Goal: Find specific page/section: Find specific page/section

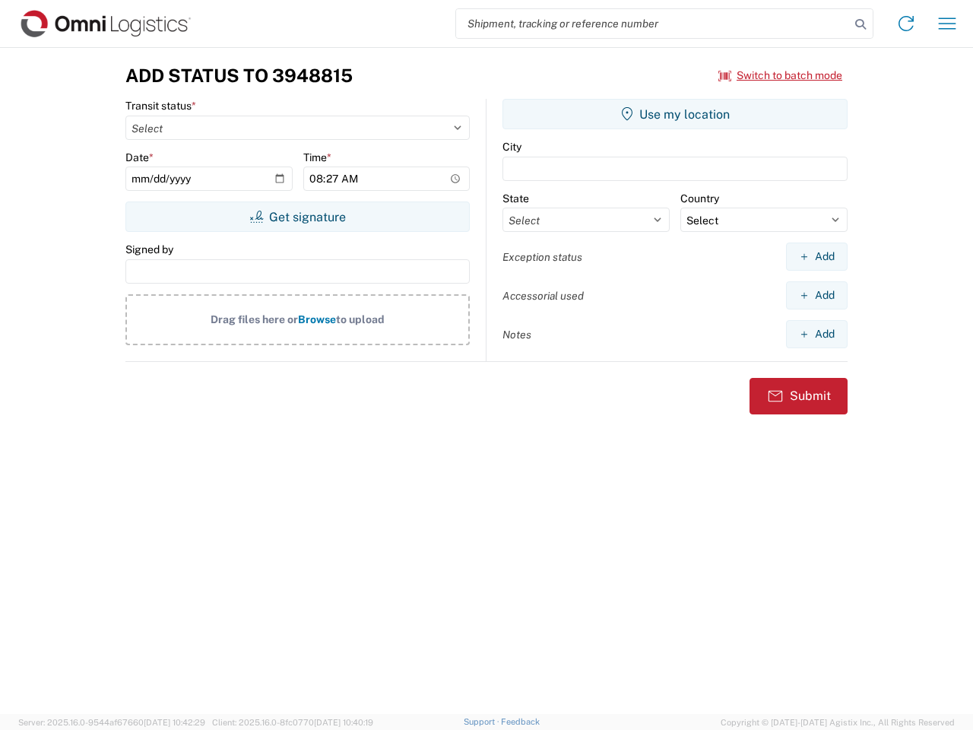
click at [653, 24] on input "search" at bounding box center [653, 23] width 394 height 29
click at [861, 24] on icon at bounding box center [860, 24] width 21 height 21
click at [906, 24] on icon at bounding box center [906, 23] width 24 height 24
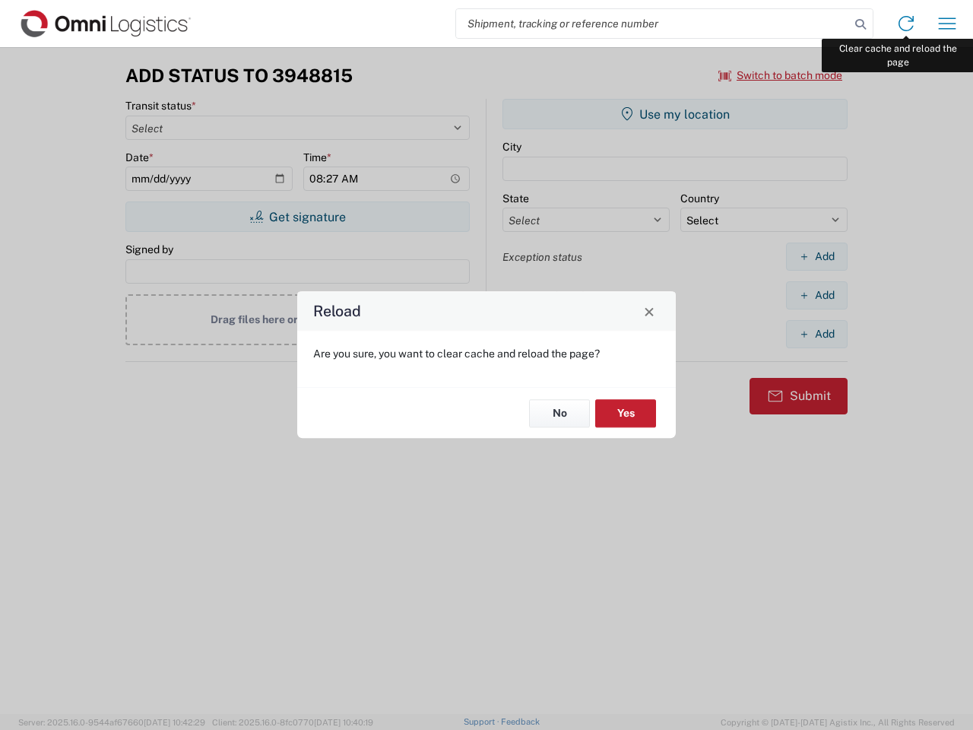
click at [947, 24] on div "Reload Are you sure, you want to clear cache and reload the page? No Yes" at bounding box center [486, 365] width 973 height 730
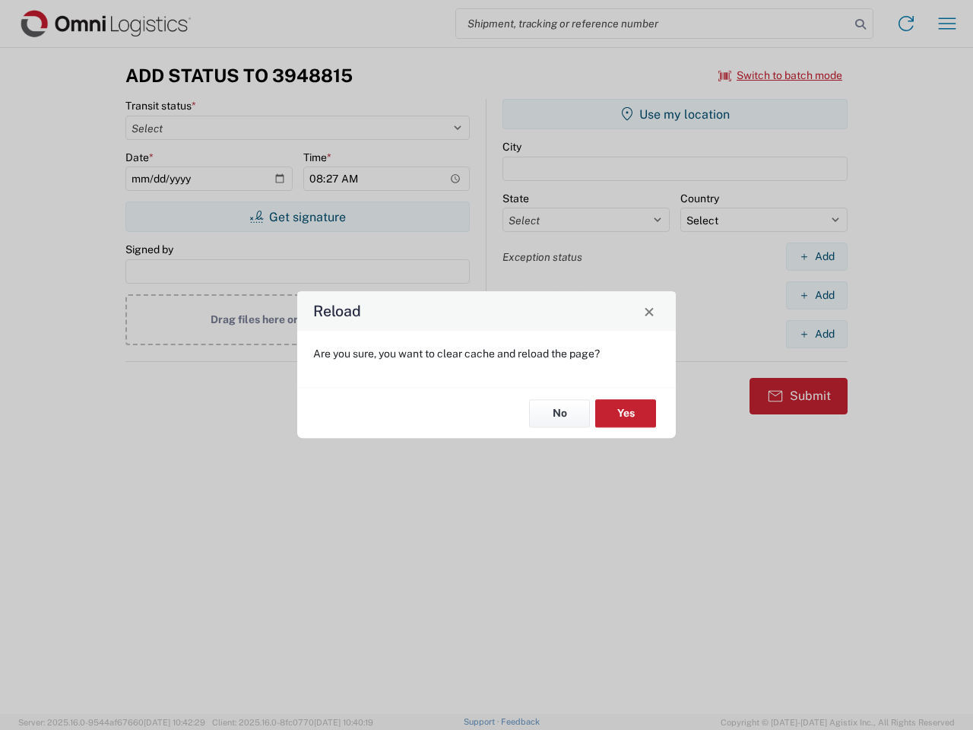
click at [781, 75] on div "Reload Are you sure, you want to clear cache and reload the page? No Yes" at bounding box center [486, 365] width 973 height 730
click at [297, 217] on div "Reload Are you sure, you want to clear cache and reload the page? No Yes" at bounding box center [486, 365] width 973 height 730
click at [675, 114] on div "Reload Are you sure, you want to clear cache and reload the page? No Yes" at bounding box center [486, 365] width 973 height 730
click at [816, 256] on div "Reload Are you sure, you want to clear cache and reload the page? No Yes" at bounding box center [486, 365] width 973 height 730
click at [816, 295] on div "Reload Are you sure, you want to clear cache and reload the page? No Yes" at bounding box center [486, 365] width 973 height 730
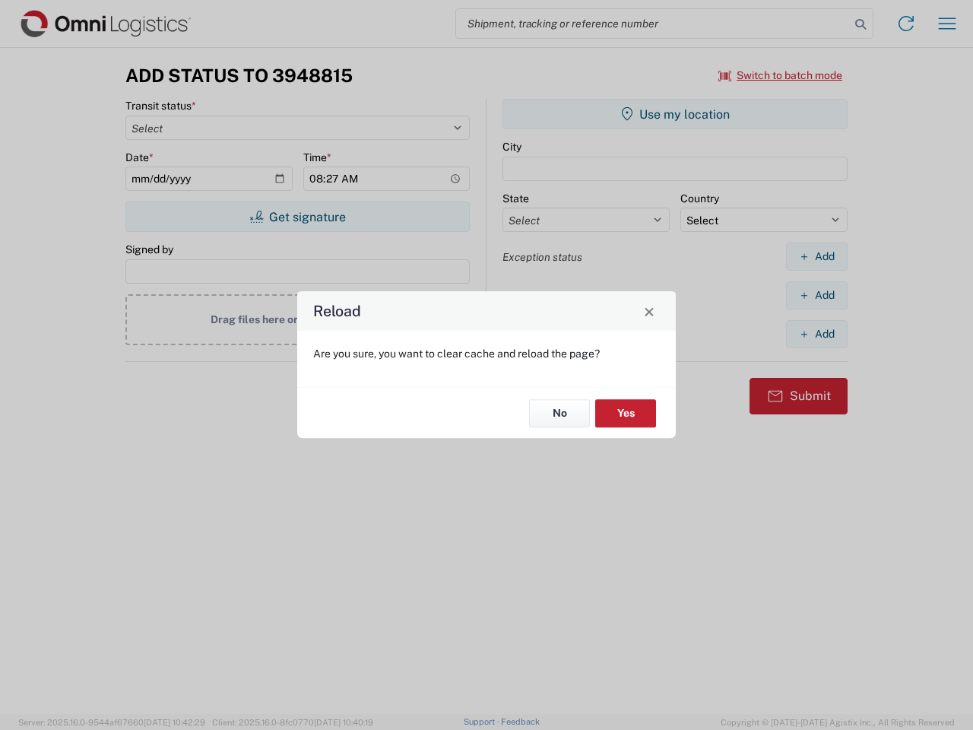
click at [816, 334] on div "Reload Are you sure, you want to clear cache and reload the page? No Yes" at bounding box center [486, 365] width 973 height 730
